Goal: Task Accomplishment & Management: Use online tool/utility

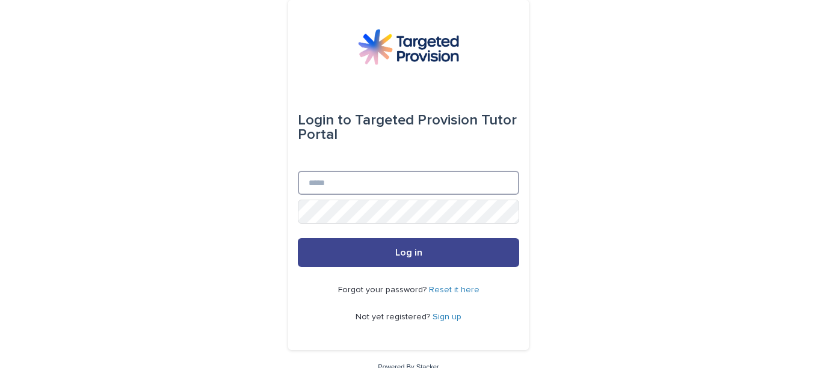
type input "**********"
click at [365, 253] on button "Log in" at bounding box center [408, 252] width 221 height 29
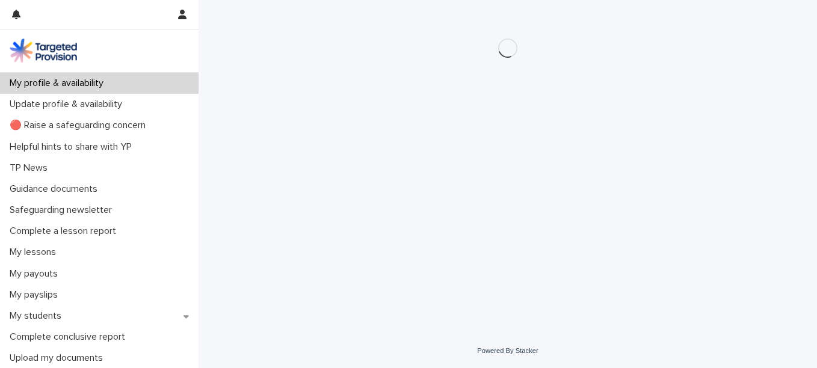
scroll to position [85, 0]
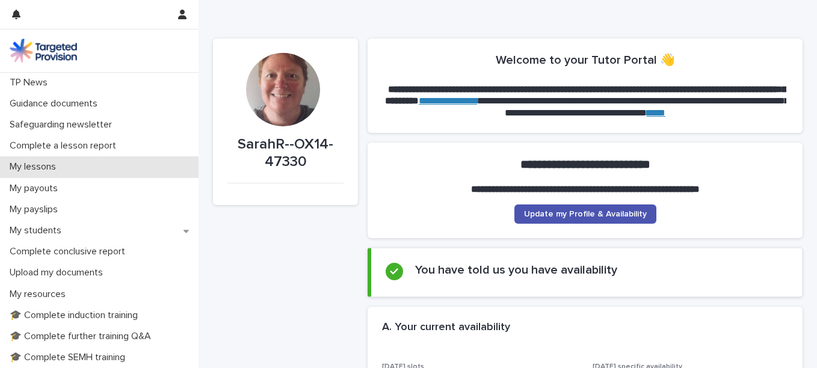
click at [54, 168] on p "My lessons" at bounding box center [35, 166] width 61 height 11
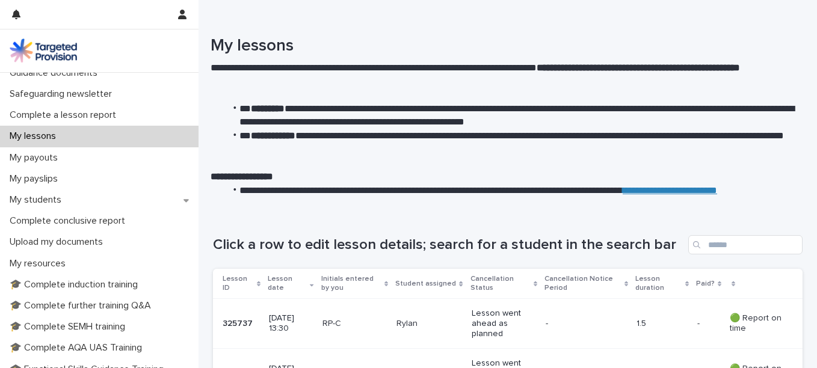
scroll to position [120, 0]
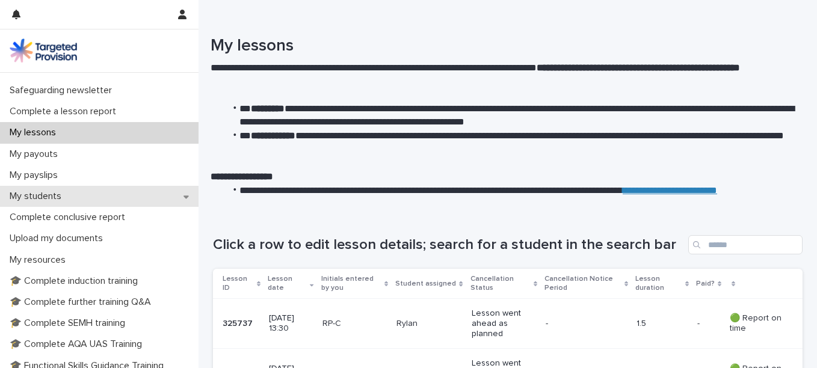
click at [84, 203] on div "My students" at bounding box center [99, 196] width 199 height 21
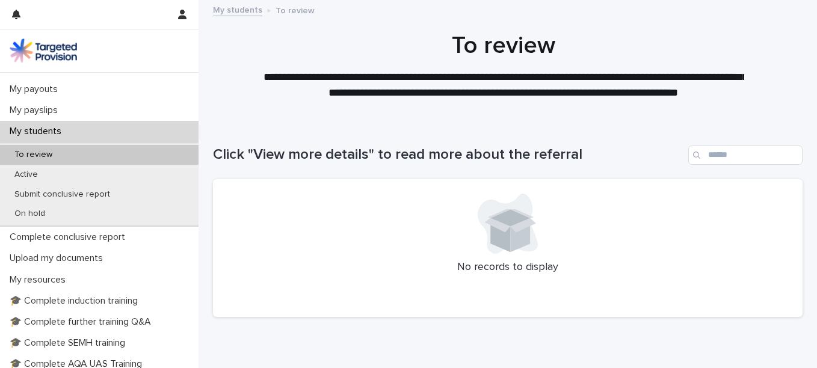
scroll to position [202, 0]
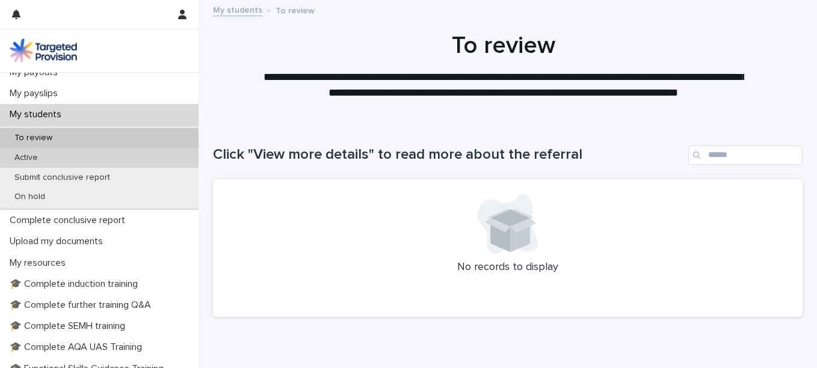
click at [36, 157] on p "Active" at bounding box center [26, 158] width 43 height 10
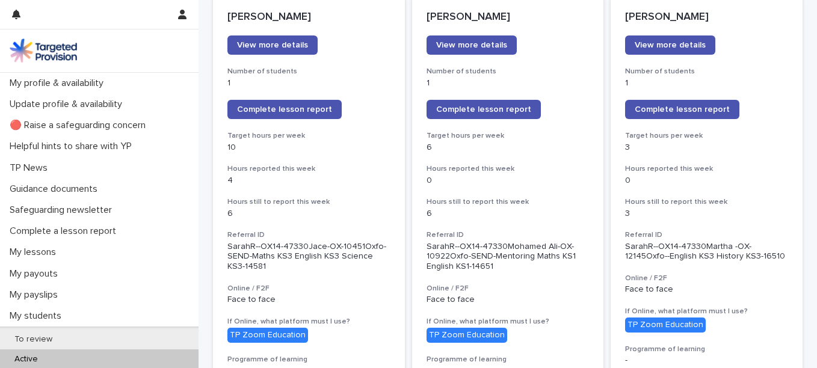
scroll to position [190, 0]
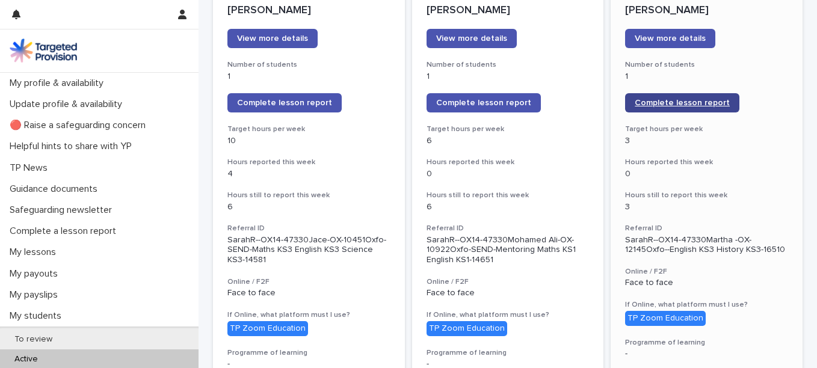
click at [671, 104] on span "Complete lesson report" at bounding box center [682, 103] width 95 height 8
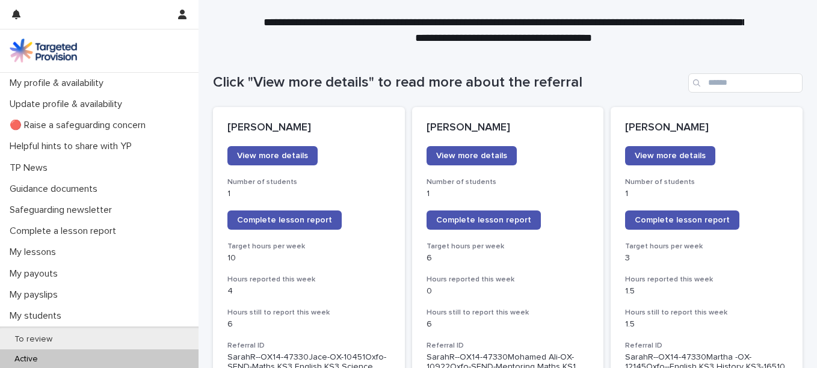
scroll to position [158, 0]
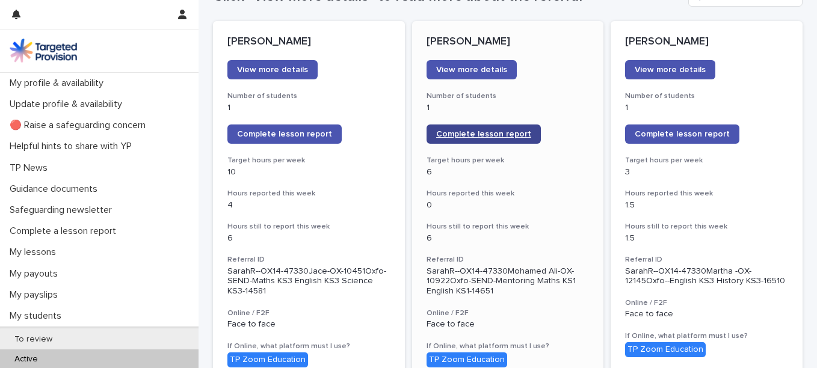
click at [505, 134] on span "Complete lesson report" at bounding box center [483, 134] width 95 height 8
